Goal: Task Accomplishment & Management: Use online tool/utility

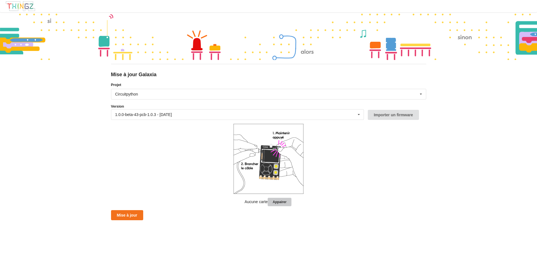
click at [283, 201] on button "Appairer" at bounding box center [280, 202] width 24 height 9
click at [368, 137] on form "Projet Circuitpython Micropython Circuitpython Version 1.0.0-beta-43-pcb-1.0.3 …" at bounding box center [268, 151] width 315 height 138
click at [128, 216] on button "Mise à jour" at bounding box center [127, 215] width 32 height 10
click at [283, 202] on button "Appairer" at bounding box center [280, 202] width 24 height 9
click at [131, 214] on button "Mise à jour" at bounding box center [127, 215] width 32 height 10
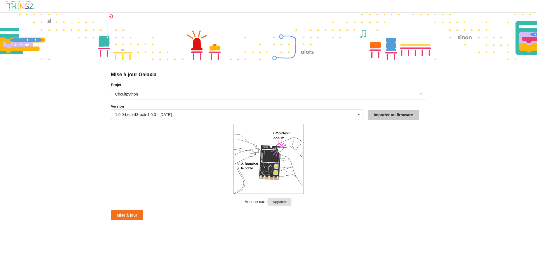
click at [376, 116] on button "Importer un firmware" at bounding box center [393, 115] width 51 height 10
click at [284, 202] on button "Appairer" at bounding box center [280, 202] width 24 height 9
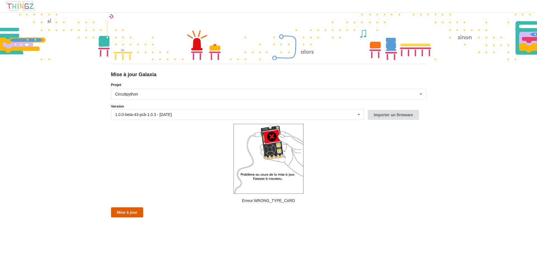
click at [136, 212] on button "Mise à jour" at bounding box center [127, 212] width 32 height 10
click at [139, 214] on button "Mise à jour" at bounding box center [127, 212] width 32 height 10
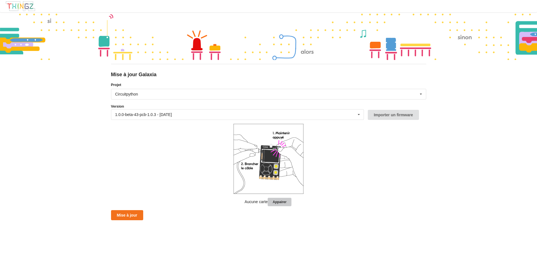
click at [286, 201] on button "Appairer" at bounding box center [280, 202] width 24 height 9
click at [169, 160] on form "Projet Circuitpython Micropython Circuitpython Version 1.0.0-beta-43-pcb-1.0.3 …" at bounding box center [268, 151] width 315 height 138
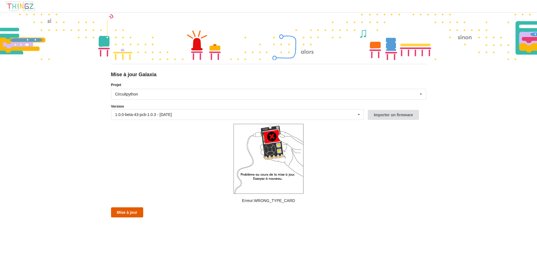
click at [128, 209] on button "Mise à jour" at bounding box center [127, 212] width 32 height 10
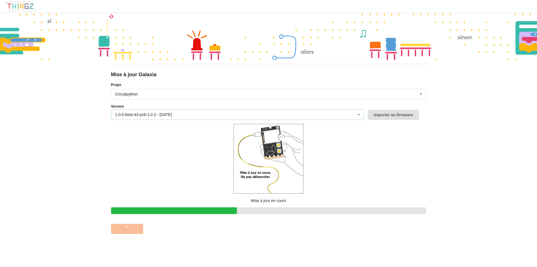
click at [359, 116] on icon at bounding box center [359, 114] width 8 height 10
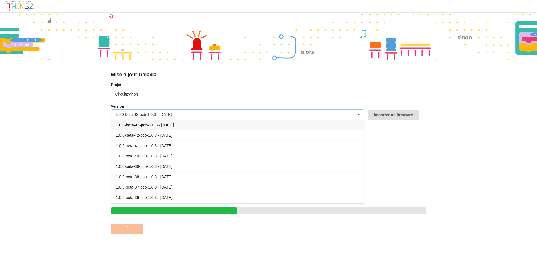
click at [359, 116] on icon at bounding box center [359, 114] width 8 height 10
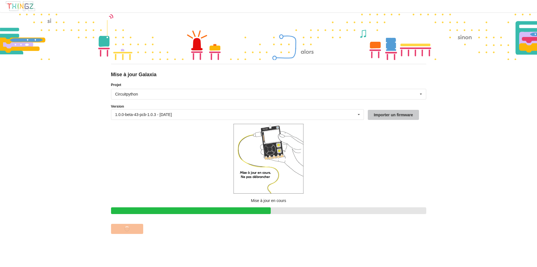
click at [409, 112] on button "Importer un firmware" at bounding box center [393, 115] width 51 height 10
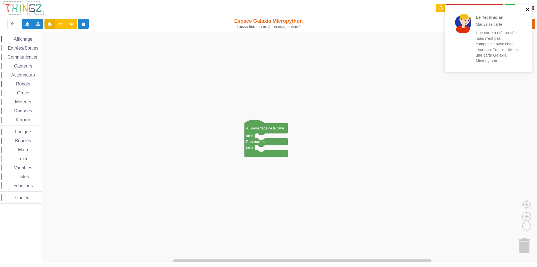
click at [529, 10] on icon "close" at bounding box center [528, 9] width 4 height 4
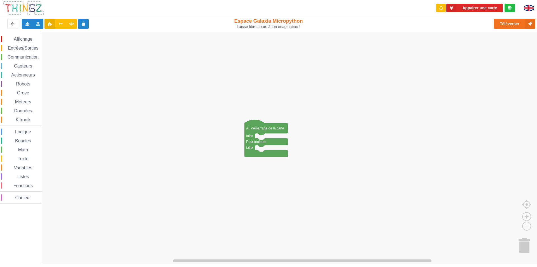
click at [478, 9] on div "Le Technicien Mauvaise carte Une carte a été trouvée mais n'est pas compatible …" at bounding box center [268, 129] width 545 height 267
click at [478, 9] on button "Appairer une carte" at bounding box center [475, 8] width 57 height 9
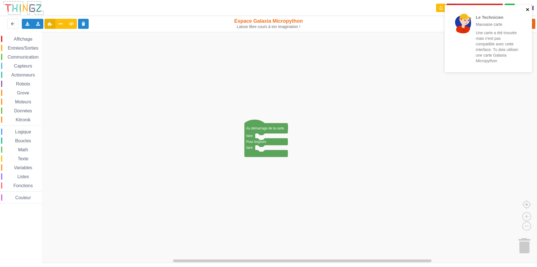
click at [526, 10] on icon "close" at bounding box center [528, 9] width 4 height 4
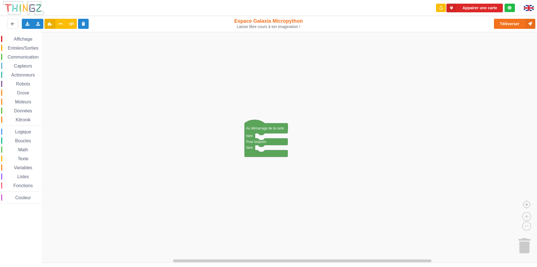
click at [476, 6] on div "Le Technicien Mauvaise carte Une carte a été trouvée mais n'est pas compatible …" at bounding box center [489, 5] width 90 height 2
click at [476, 10] on button "Appairer une carte" at bounding box center [475, 8] width 57 height 9
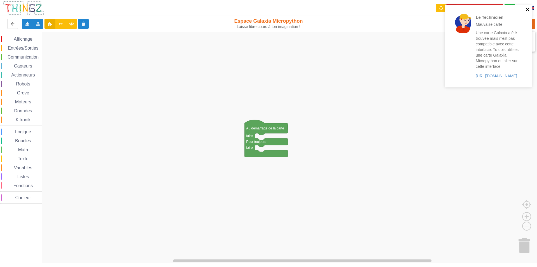
click at [528, 9] on icon "close" at bounding box center [527, 9] width 3 height 3
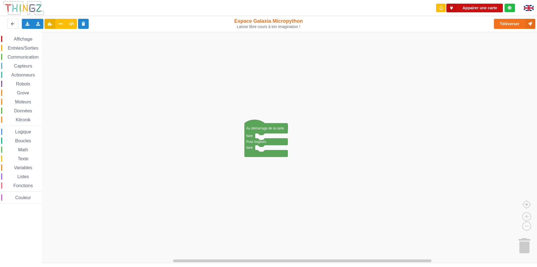
click at [472, 8] on button "Appairer une carte" at bounding box center [475, 8] width 57 height 9
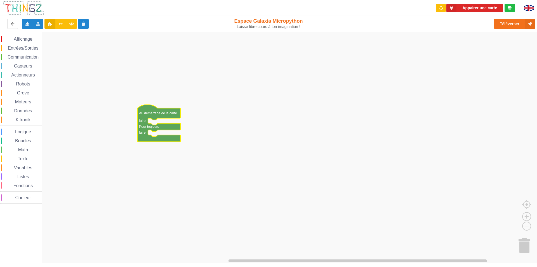
click at [25, 56] on span "Communication" at bounding box center [23, 57] width 33 height 5
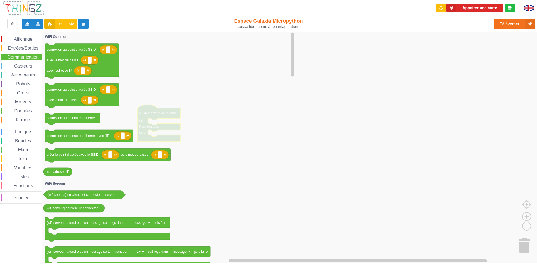
click at [28, 39] on span "Affichage" at bounding box center [23, 39] width 20 height 5
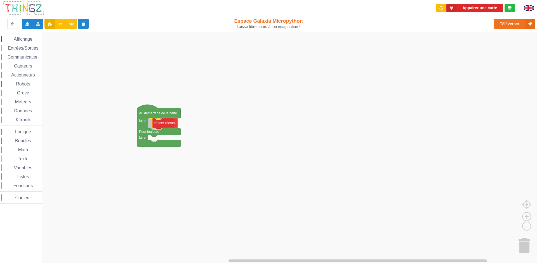
click at [168, 125] on div "Affichage Entrées/Sorties Communication Capteurs Actionneurs Robots Grove Moteu…" at bounding box center [270, 147] width 541 height 231
click at [28, 109] on span "Données" at bounding box center [23, 110] width 20 height 5
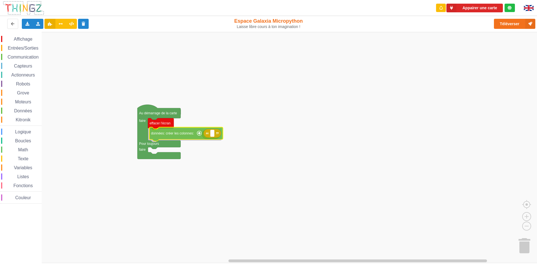
click at [161, 131] on div "Affichage Entrées/Sorties Communication Capteurs Actionneurs Robots Grove Moteu…" at bounding box center [270, 147] width 541 height 231
click at [24, 168] on span "Variables" at bounding box center [23, 167] width 20 height 5
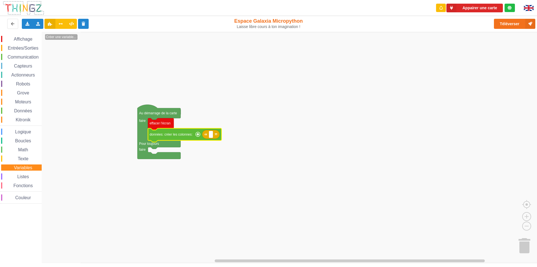
click at [62, 39] on text "Créer une variable..." at bounding box center [61, 37] width 31 height 4
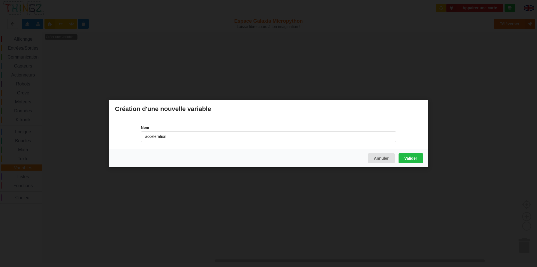
type input "acceleration"
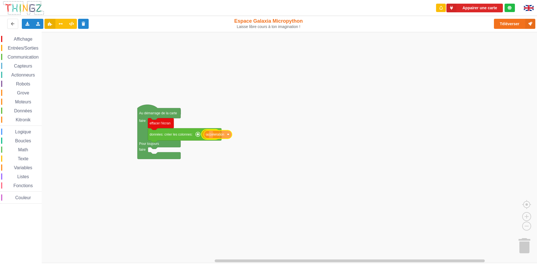
click at [209, 132] on div "Affichage Entrées/Sorties Communication Capteurs Actionneurs Robots Grove Moteu…" at bounding box center [270, 147] width 541 height 231
type input "acceleration"
click at [31, 40] on span "Affichage" at bounding box center [23, 39] width 20 height 5
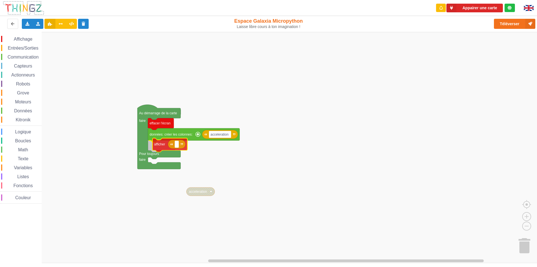
click at [159, 146] on div "Affichage Entrées/Sorties Communication Capteurs Actionneurs Robots Grove Moteu…" at bounding box center [270, 147] width 541 height 231
click at [172, 147] on rect "Espace de travail de Blocky" at bounding box center [172, 146] width 4 height 7
type input "csv"
click at [260, 168] on rect "Espace de travail de Blocky" at bounding box center [270, 147] width 541 height 231
click at [22, 118] on span "Kitronik" at bounding box center [23, 119] width 17 height 5
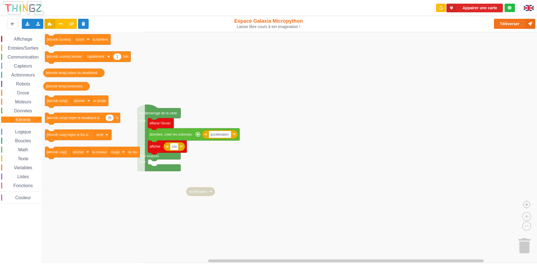
click at [20, 92] on span "Grove" at bounding box center [23, 92] width 14 height 5
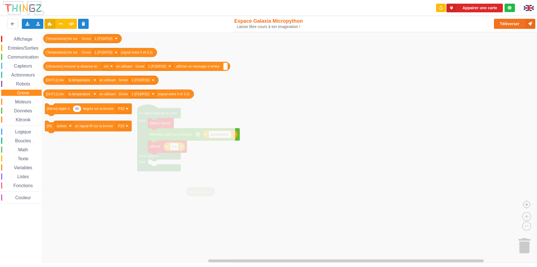
click at [21, 100] on span "Moteurs" at bounding box center [23, 101] width 18 height 5
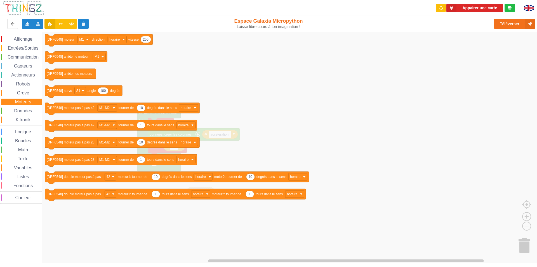
click at [22, 49] on span "Entrées/Sorties" at bounding box center [23, 48] width 32 height 5
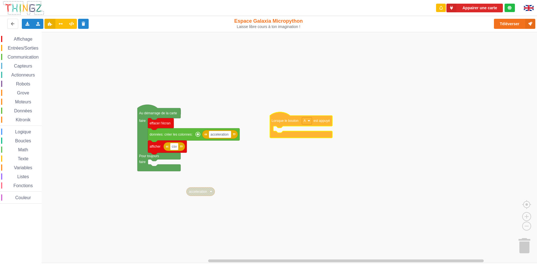
click at [277, 119] on div "Affichage Entrées/Sorties Communication Capteurs Actionneurs Robots Grove Moteu…" at bounding box center [270, 147] width 541 height 231
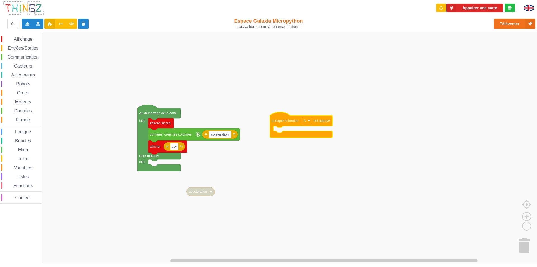
click at [28, 111] on span "Données" at bounding box center [23, 110] width 20 height 5
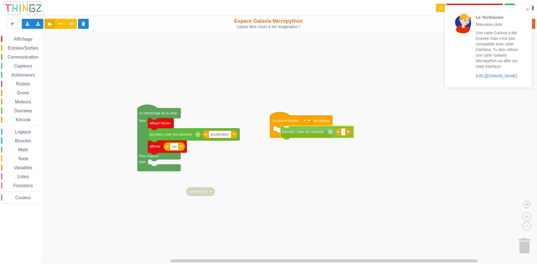
click at [296, 132] on div "Affichage Entrées/Sorties Communication Capteurs Actionneurs Robots Grove Moteu…" at bounding box center [270, 147] width 541 height 231
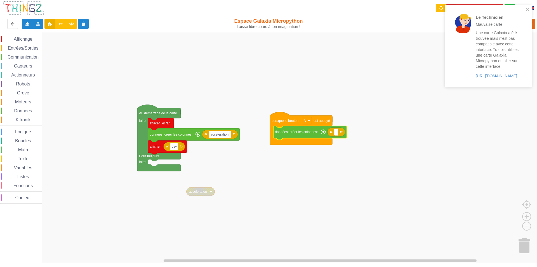
click at [27, 169] on span "Variables" at bounding box center [23, 167] width 20 height 5
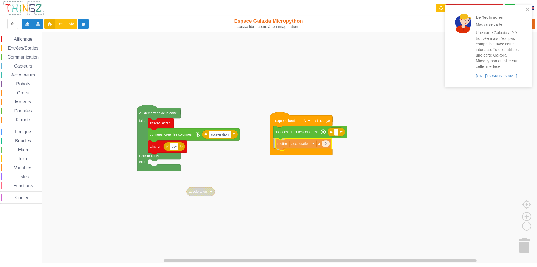
click at [282, 143] on div "Affichage Entrées/Sorties Communication Capteurs Actionneurs Robots Grove Moteu…" at bounding box center [270, 147] width 541 height 231
click at [29, 65] on span "Capteurs" at bounding box center [23, 66] width 20 height 5
click at [349, 135] on div "Affichage Entrées/Sorties Communication Capteurs Actionneurs Robots Grove Moteu…" at bounding box center [270, 147] width 541 height 231
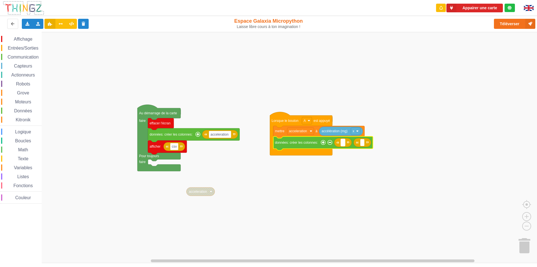
click at [345, 141] on rect "Espace de travail de Blocky" at bounding box center [343, 142] width 4 height 7
type input "aceleration"
click at [30, 169] on span "Variables" at bounding box center [23, 167] width 20 height 5
click at [389, 146] on div "Affichage Entrées/Sorties Communication Capteurs Actionneurs Robots Grove Moteu…" at bounding box center [270, 147] width 541 height 231
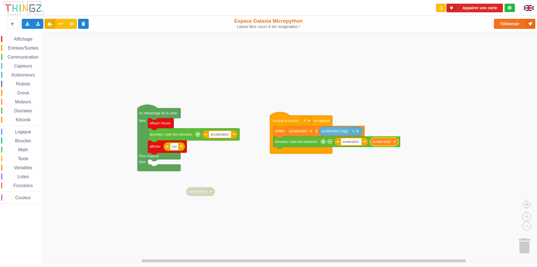
click at [30, 36] on div "Affichage" at bounding box center [21, 39] width 41 height 6
click at [289, 151] on div "Affichage Entrées/Sorties Communication Capteurs Actionneurs Robots Grove Moteu…" at bounding box center [270, 147] width 541 height 231
click at [27, 167] on span "Variables" at bounding box center [23, 167] width 20 height 5
click at [294, 156] on div "Affichage Entrées/Sorties Communication Capteurs Actionneurs Robots Grove Moteu…" at bounding box center [270, 147] width 541 height 231
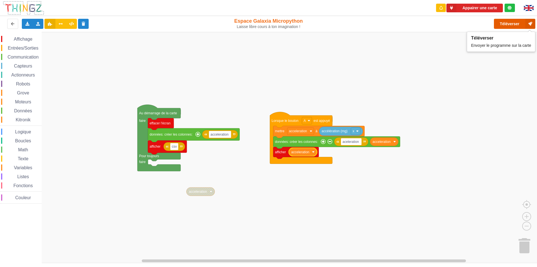
click at [514, 26] on button "Téléverser" at bounding box center [514, 24] width 41 height 10
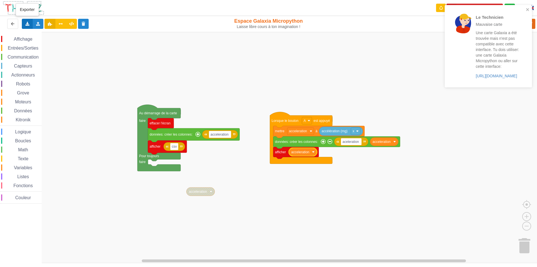
click at [28, 20] on div "Exporter l'assemblage de blocs Exporter l'assemblage de blocs au format Python" at bounding box center [27, 24] width 11 height 10
click at [62, 34] on span "Exporter l'assemblage de blocs" at bounding box center [61, 34] width 54 height 4
click at [366, 52] on rect "Espace de travail de Blocky" at bounding box center [270, 147] width 541 height 231
click at [486, 75] on link "https://play.thingz.co/galaxia" at bounding box center [496, 76] width 41 height 4
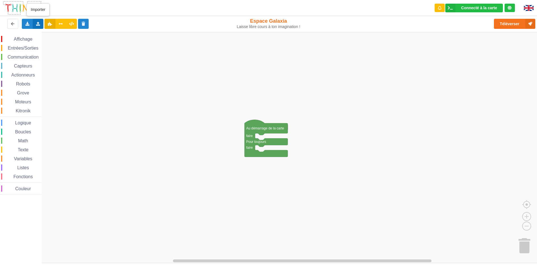
click at [39, 24] on icon at bounding box center [38, 23] width 5 height 3
click at [77, 34] on span "Importer un assemblage de blocs" at bounding box center [77, 34] width 58 height 4
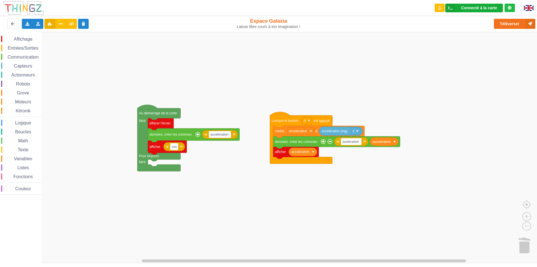
click at [492, 10] on div "Connecté à la carte" at bounding box center [480, 8] width 36 height 4
click at [422, 48] on rect "Espace de travail de Blocky" at bounding box center [270, 147] width 541 height 231
click at [509, 22] on button "Téléverser" at bounding box center [514, 24] width 41 height 10
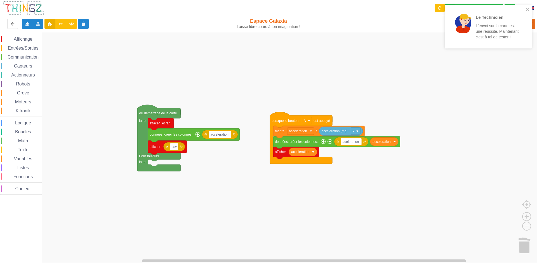
click at [256, 200] on rect "Espace de travail de Blocky" at bounding box center [270, 147] width 541 height 231
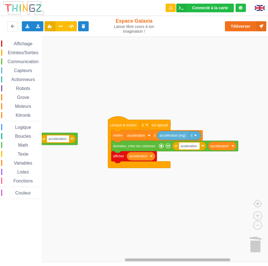
click at [185, 254] on div "Affichage Entrées/Sorties Communication Capteurs Actionneurs Robots Grove Moteu…" at bounding box center [136, 150] width 272 height 226
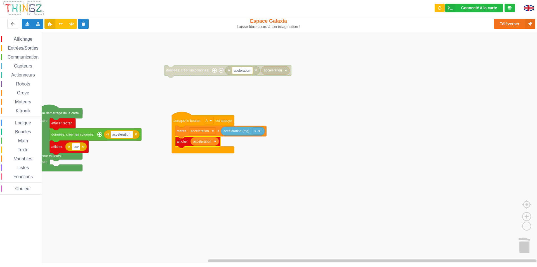
click at [117, 90] on rect "Espace de travail de Blocky" at bounding box center [270, 147] width 541 height 231
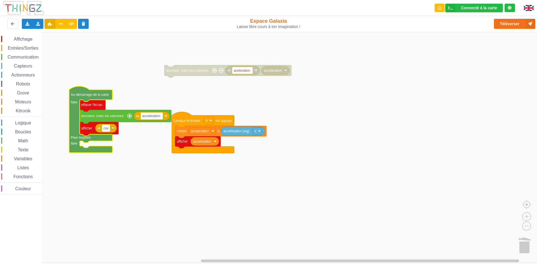
click at [24, 54] on div "Communication" at bounding box center [21, 57] width 41 height 6
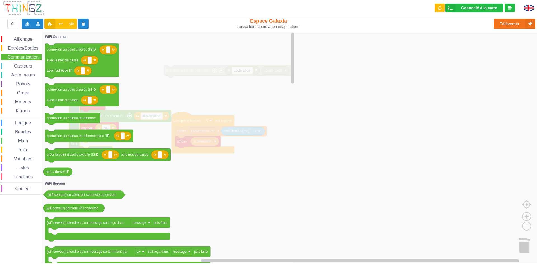
click at [21, 47] on span "Entrées/Sorties" at bounding box center [23, 48] width 32 height 5
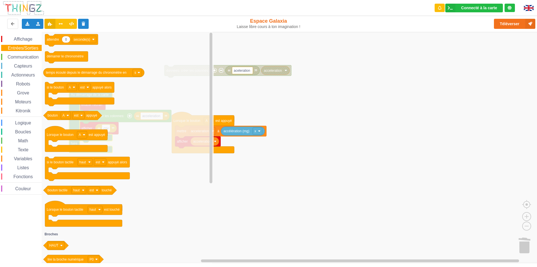
click at [24, 41] on span "Affichage" at bounding box center [23, 39] width 20 height 5
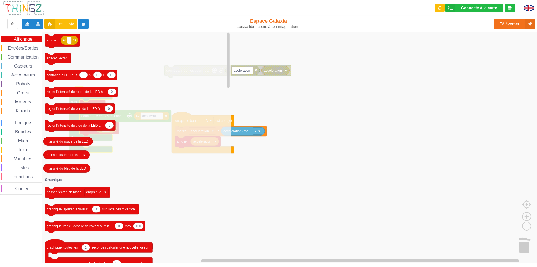
click at [29, 111] on span "Kitronik" at bounding box center [23, 110] width 17 height 5
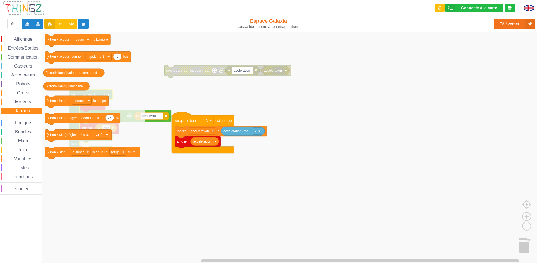
click at [25, 124] on span "Logique" at bounding box center [23, 122] width 18 height 5
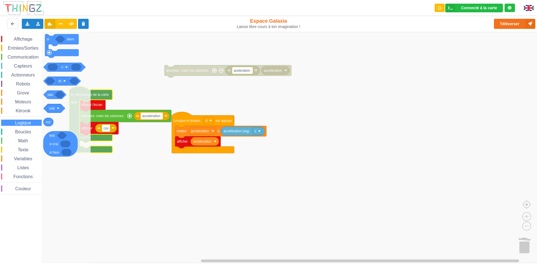
click at [117, 183] on rect "Espace de travail de Blocky" at bounding box center [270, 147] width 541 height 231
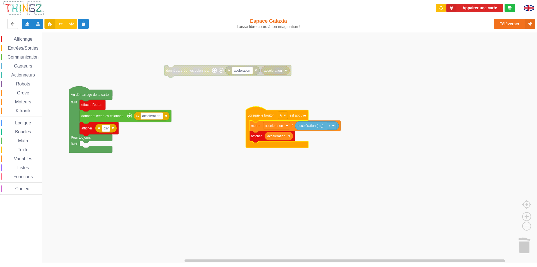
click at [17, 139] on div "Math" at bounding box center [21, 140] width 41 height 6
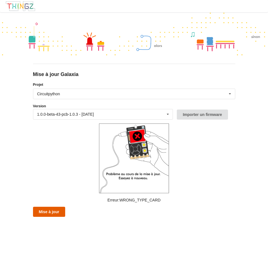
click at [59, 210] on button "Mise à jour" at bounding box center [49, 212] width 32 height 10
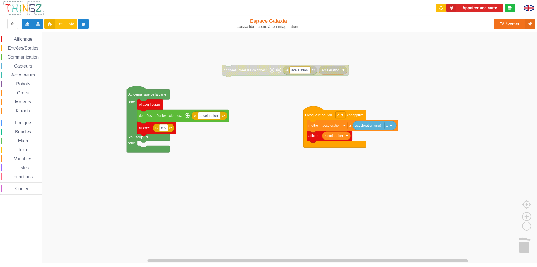
click at [254, 202] on div "Affichage Entrées/Sorties Communication Capteurs Actionneurs Robots Grove Moteu…" at bounding box center [270, 147] width 541 height 231
